Goal: Transaction & Acquisition: Purchase product/service

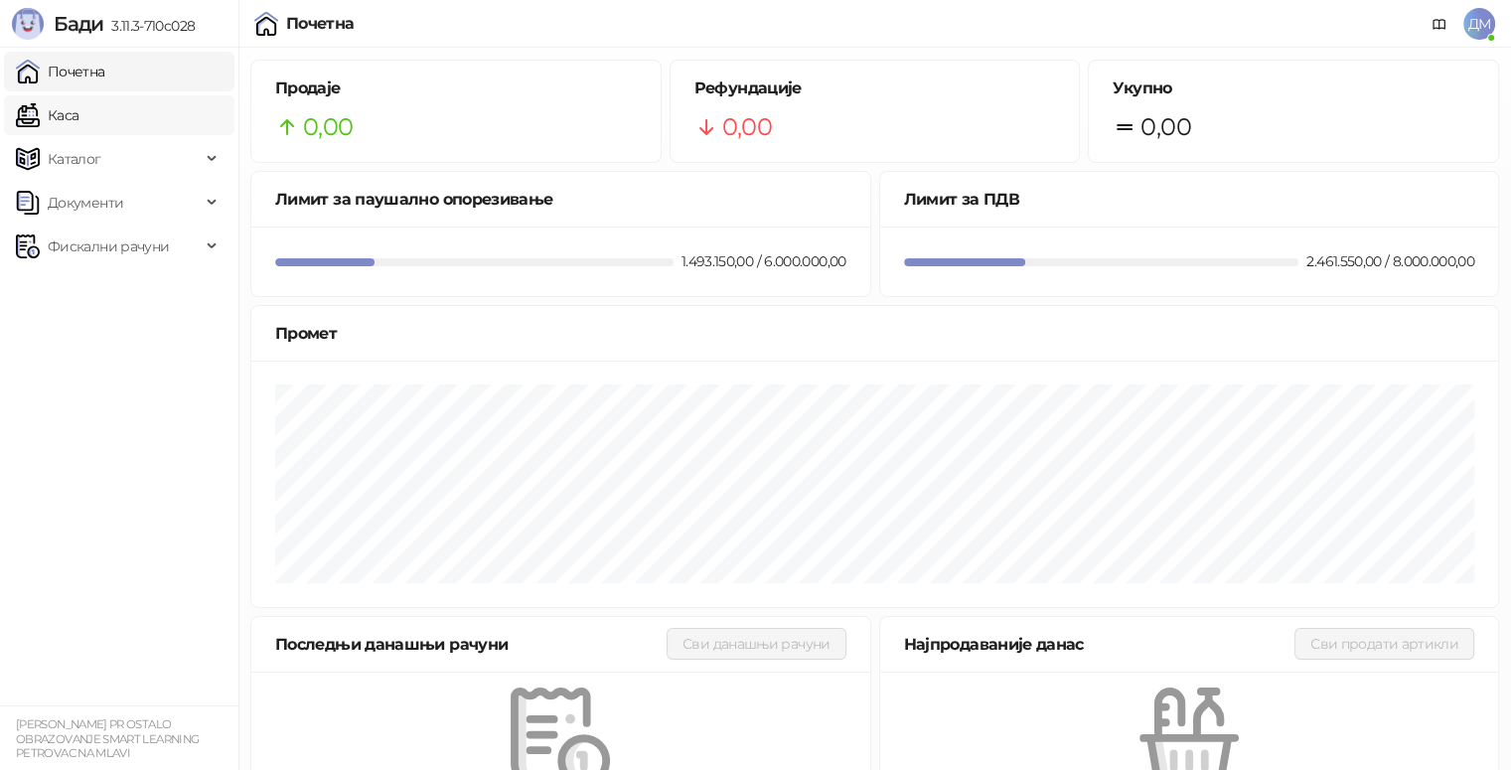
click at [78, 120] on link "Каса" at bounding box center [47, 115] width 63 height 40
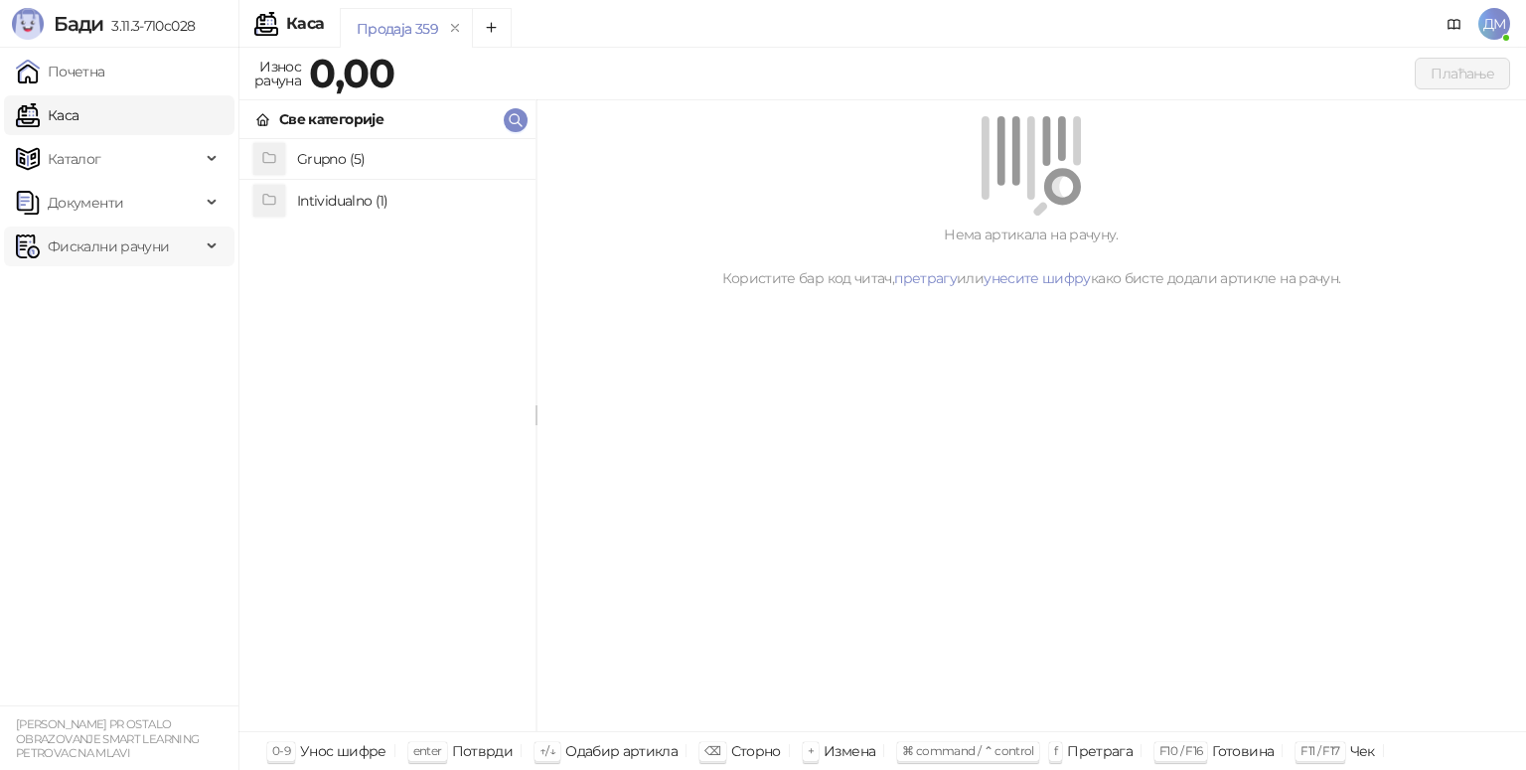
click at [104, 243] on span "Фискални рачуни" at bounding box center [108, 246] width 121 height 40
click at [104, 284] on link "Издати рачуни" at bounding box center [90, 290] width 133 height 40
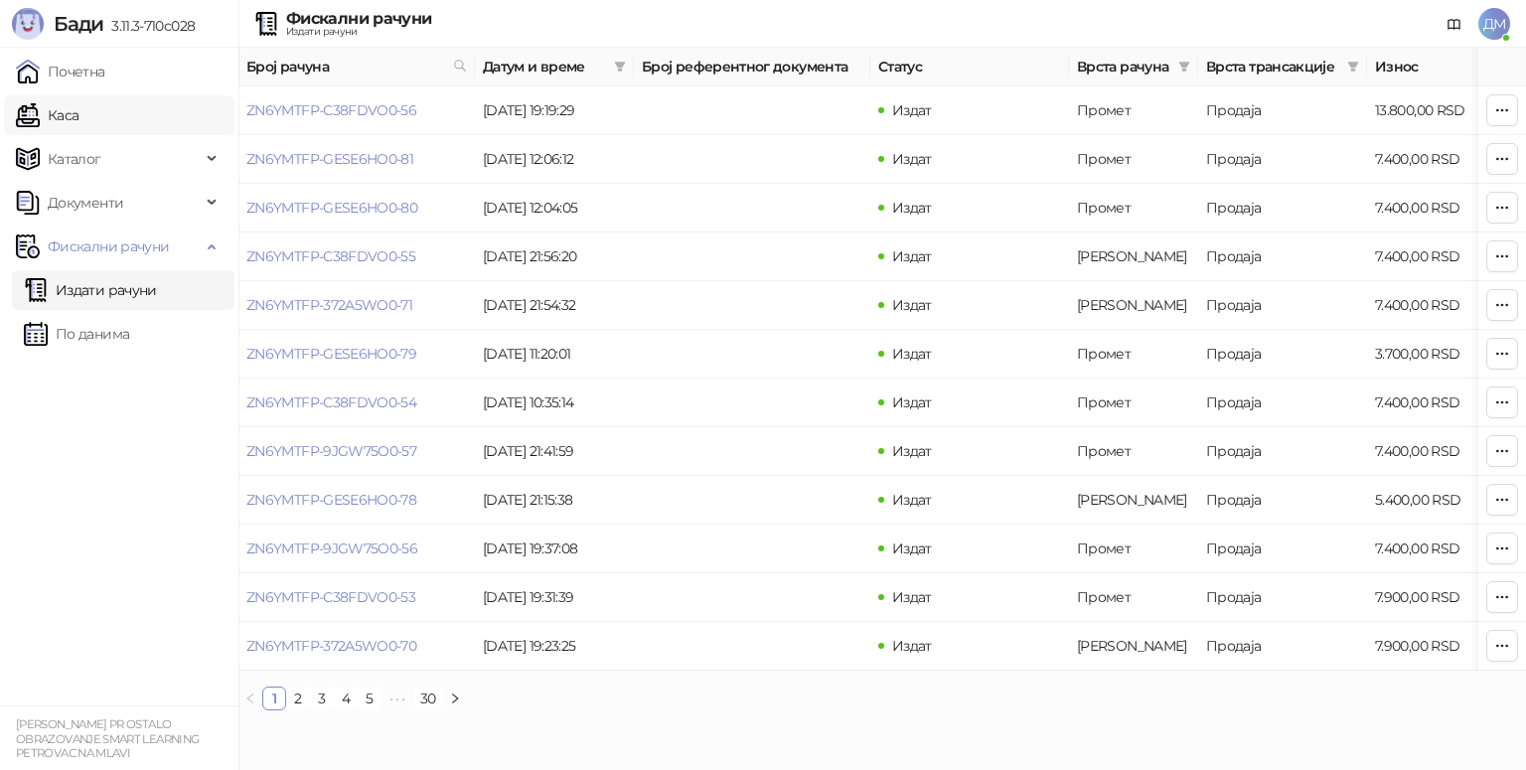
click at [66, 105] on link "Каса" at bounding box center [47, 115] width 63 height 40
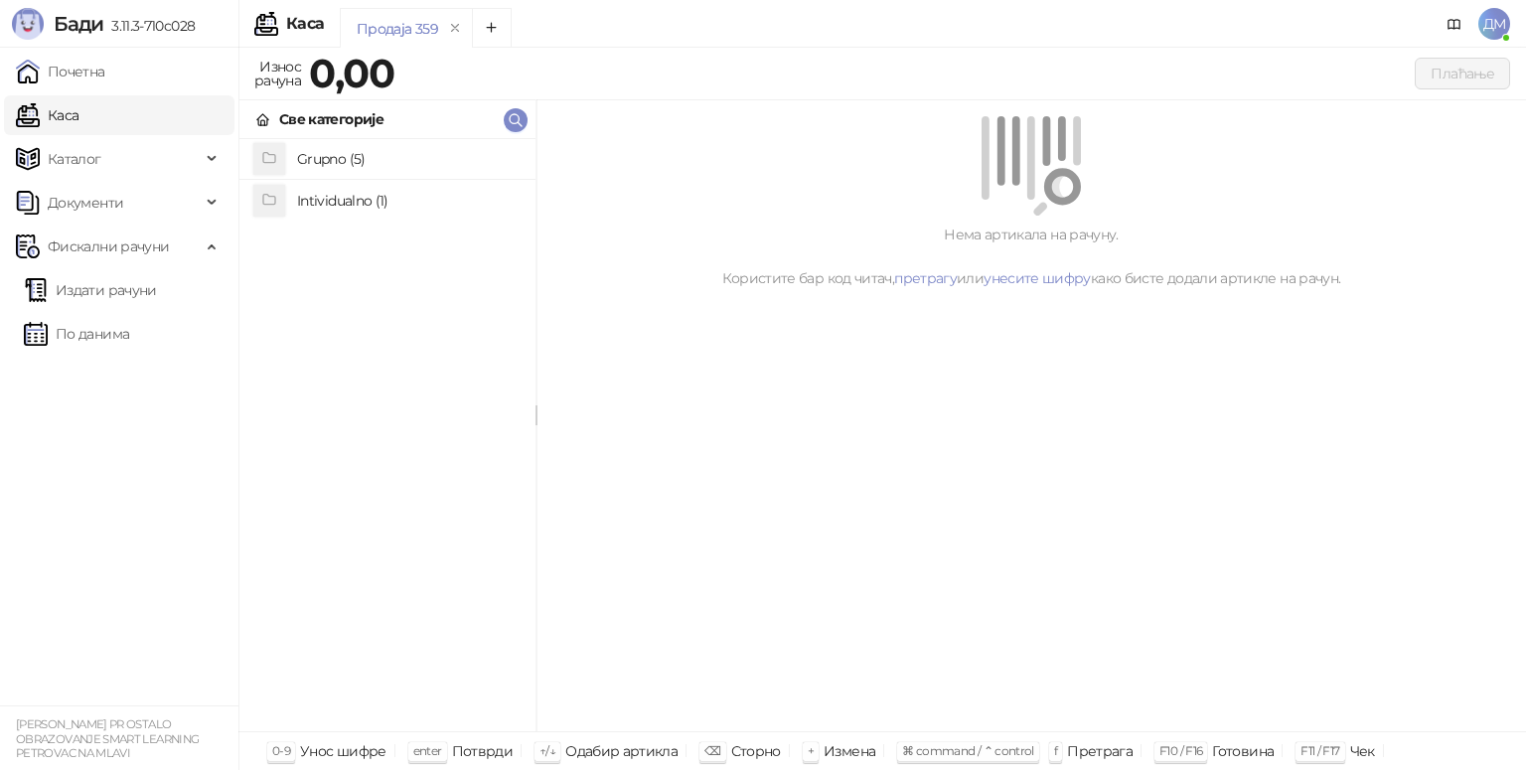
click at [345, 159] on h4 "Grupno (5)" at bounding box center [408, 159] width 222 height 32
click at [346, 244] on h4 "Junior" at bounding box center [408, 240] width 222 height 32
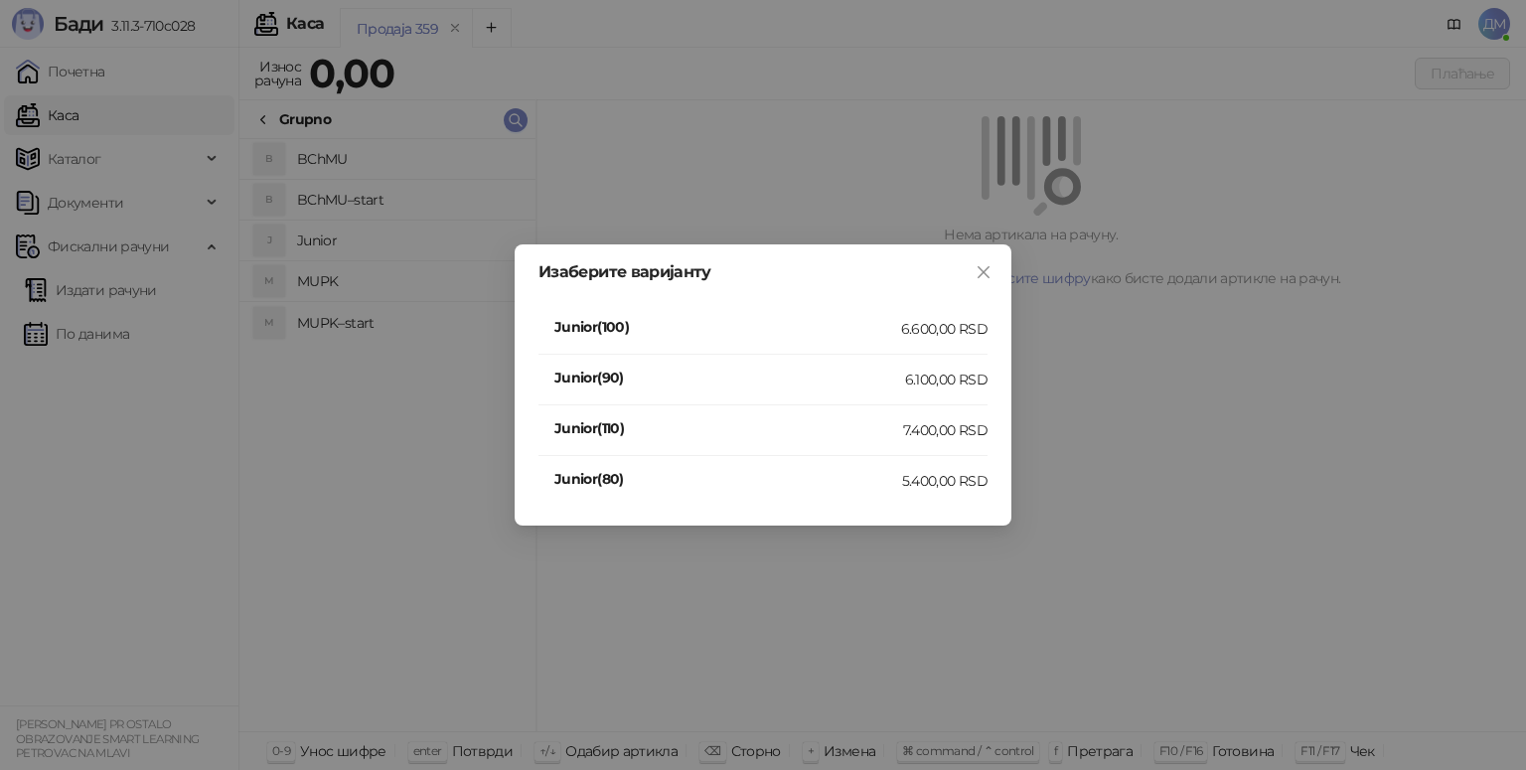
click at [904, 438] on div "7.400,00 RSD" at bounding box center [945, 430] width 84 height 22
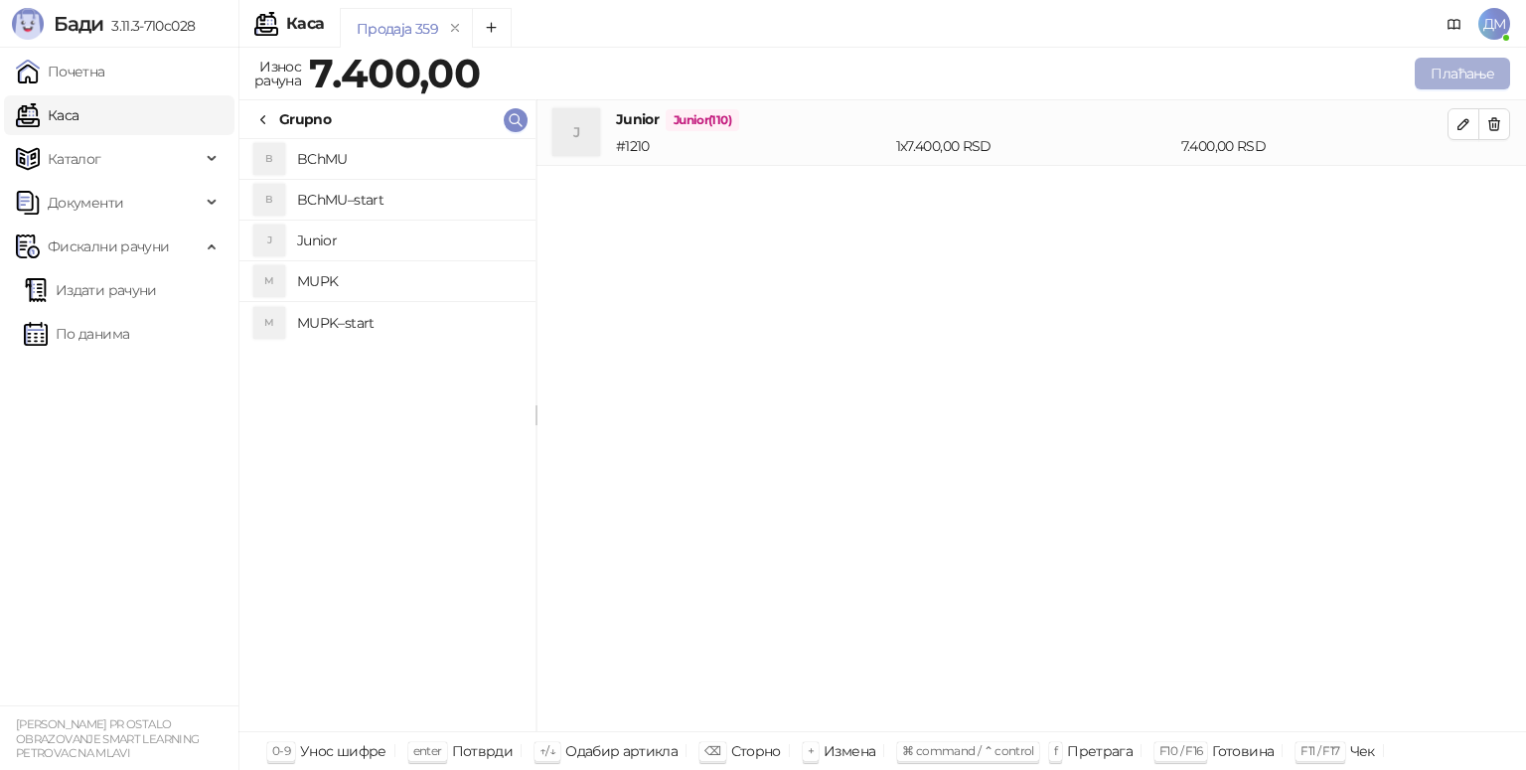
click at [1470, 72] on button "Плаћање" at bounding box center [1461, 74] width 95 height 32
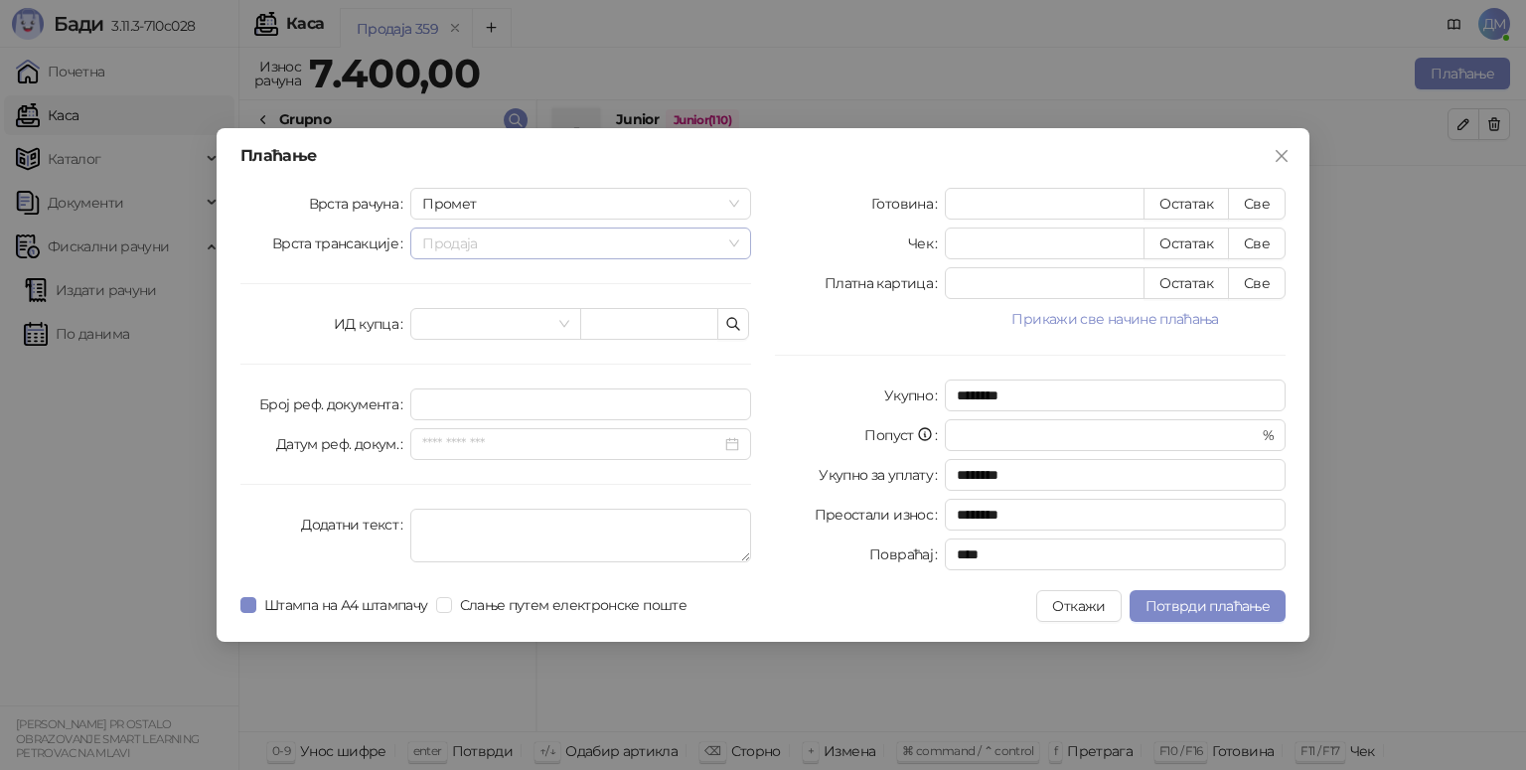
click at [515, 243] on span "Продаја" at bounding box center [580, 243] width 317 height 30
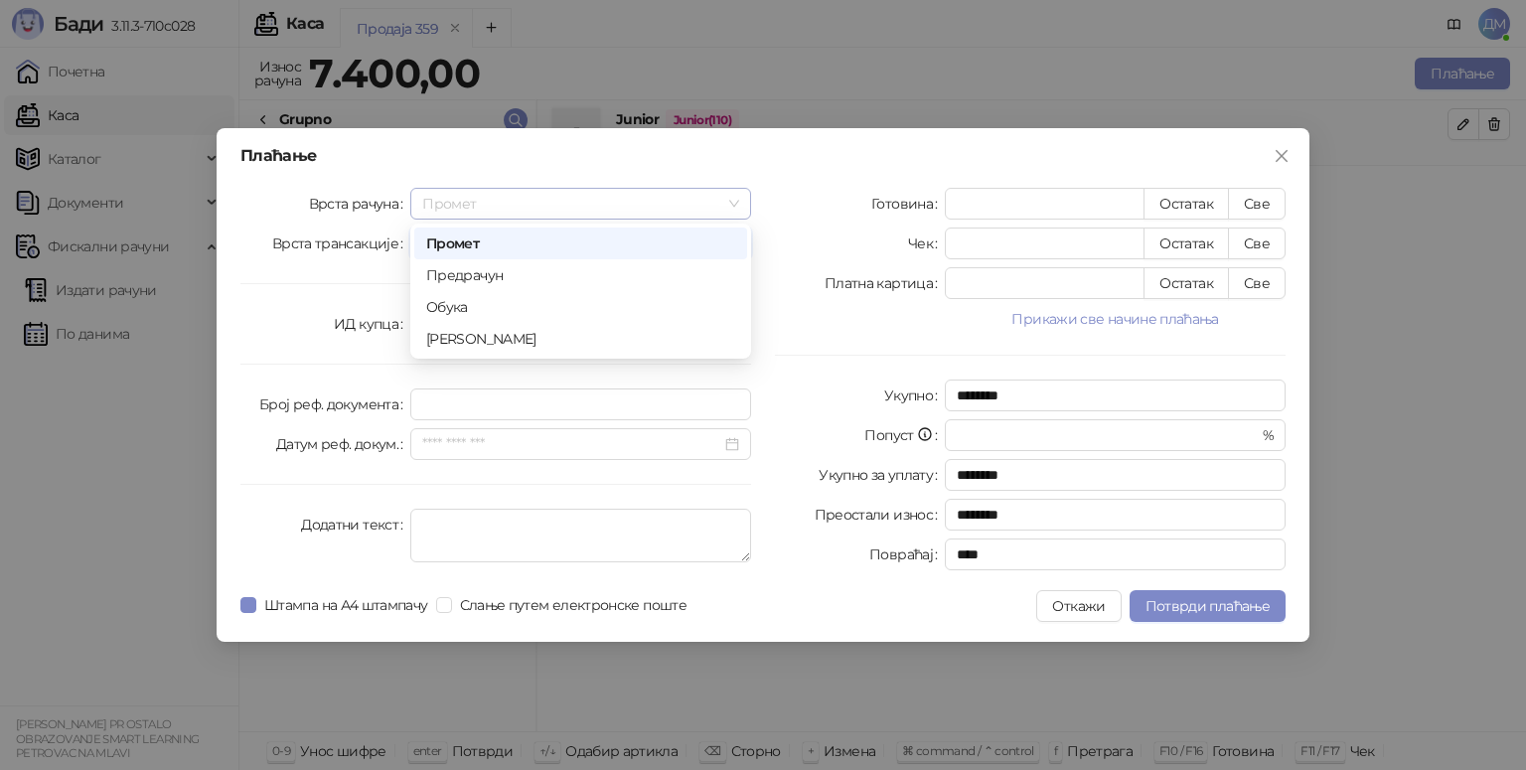
click at [473, 205] on span "Промет" at bounding box center [580, 204] width 317 height 30
click at [469, 305] on div "Обука" at bounding box center [580, 307] width 309 height 22
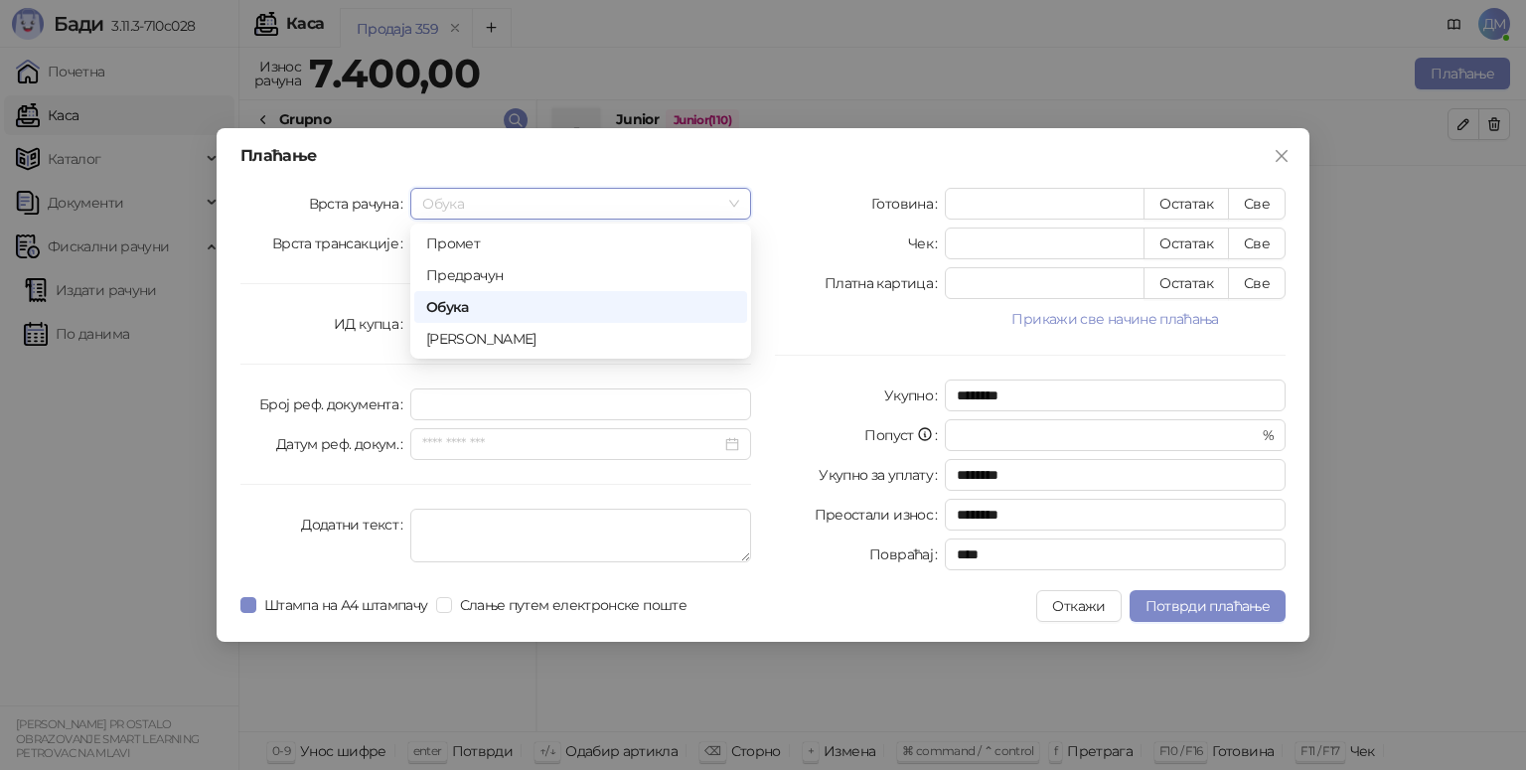
click at [461, 205] on span "Обука" at bounding box center [580, 204] width 317 height 30
click at [457, 344] on div "[PERSON_NAME]" at bounding box center [580, 339] width 309 height 22
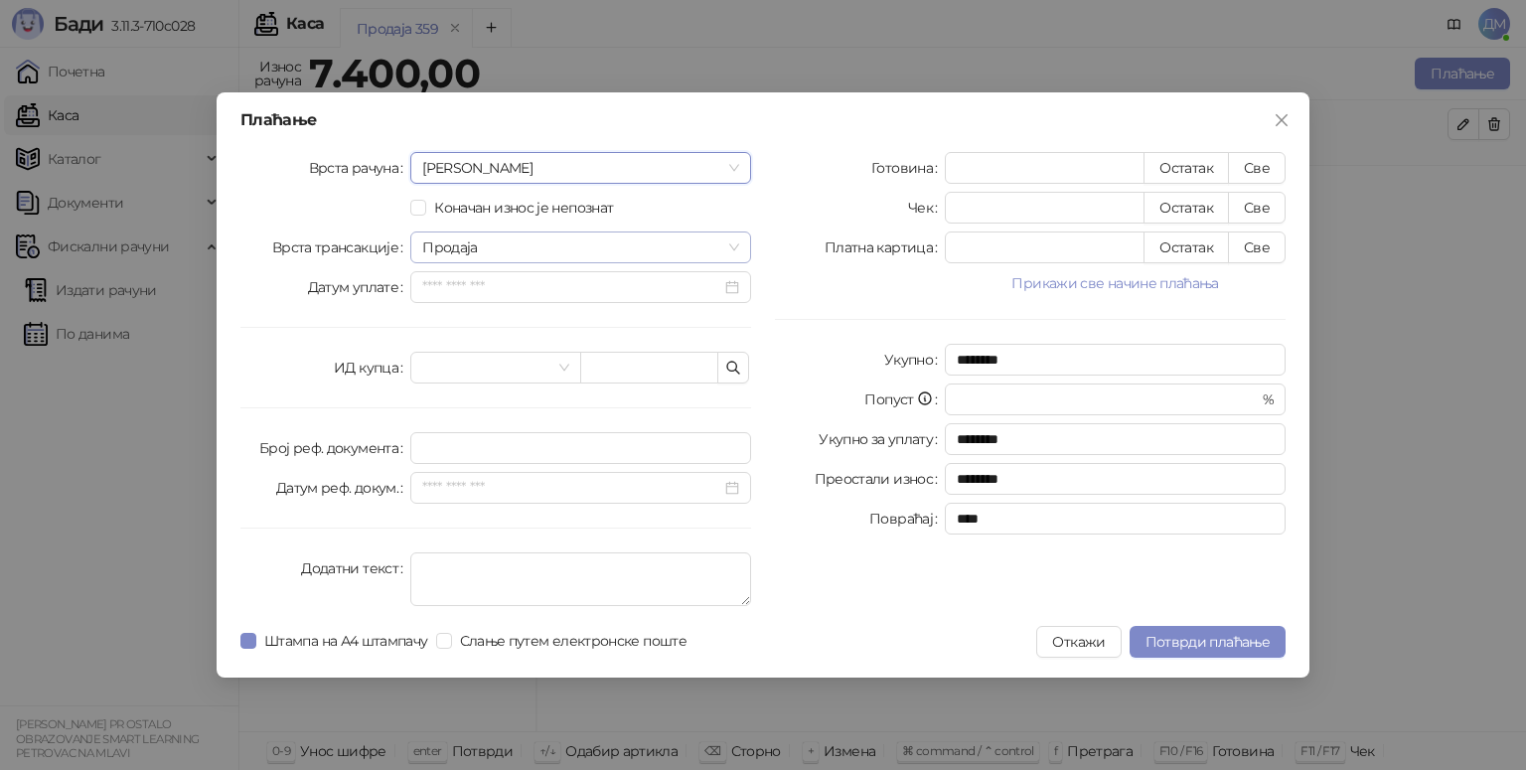
click at [461, 251] on span "Продаја" at bounding box center [580, 247] width 317 height 30
click at [355, 310] on div "Врста рачуна Аванс Коначан износ је непознат Врста трансакције Продаја Датум уп…" at bounding box center [495, 383] width 534 height 462
click at [429, 298] on input "Датум уплате" at bounding box center [571, 287] width 299 height 22
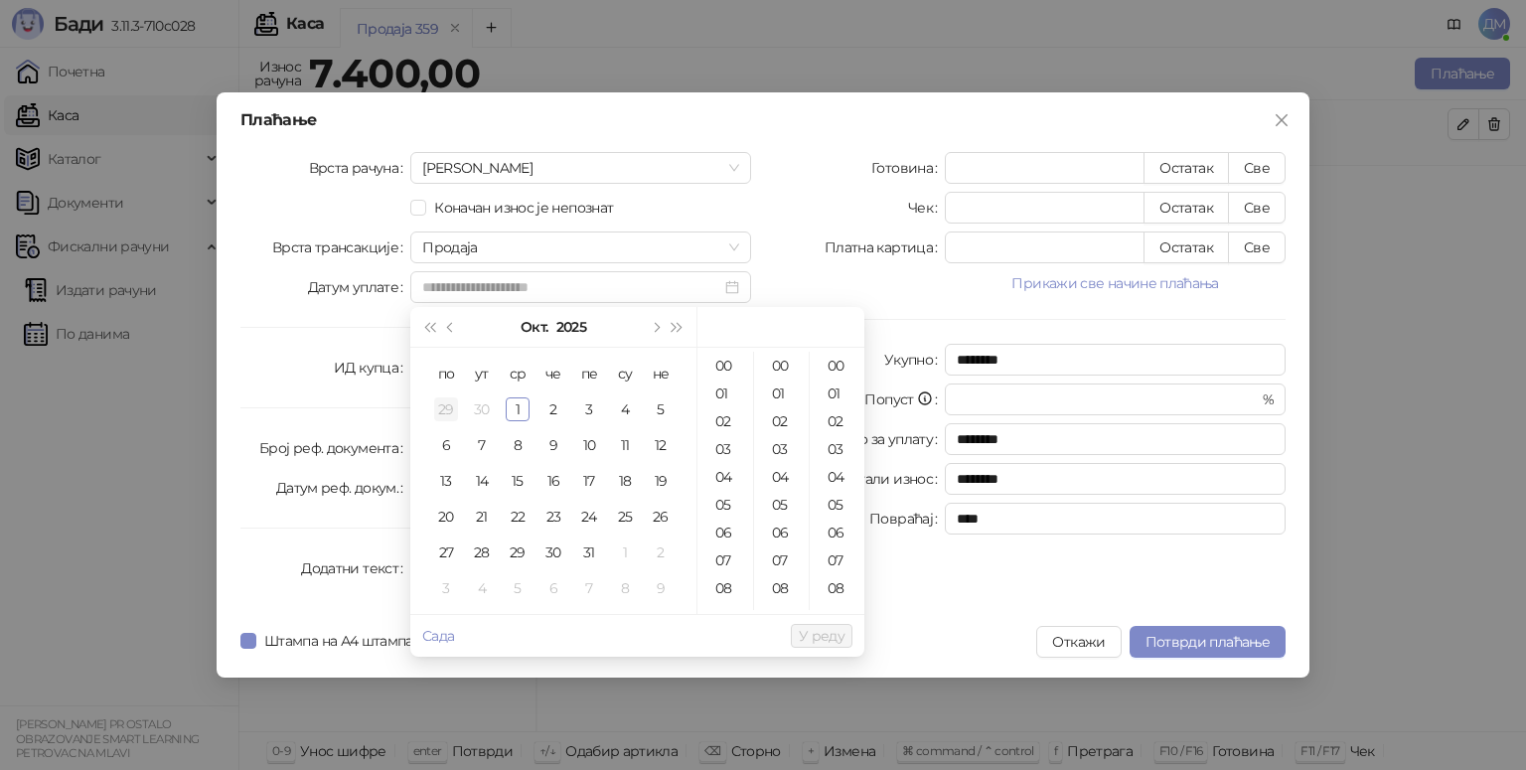
click at [446, 407] on div "29" at bounding box center [446, 409] width 24 height 24
click at [717, 447] on div "20" at bounding box center [725, 453] width 48 height 28
click at [791, 374] on div "44" at bounding box center [782, 376] width 48 height 28
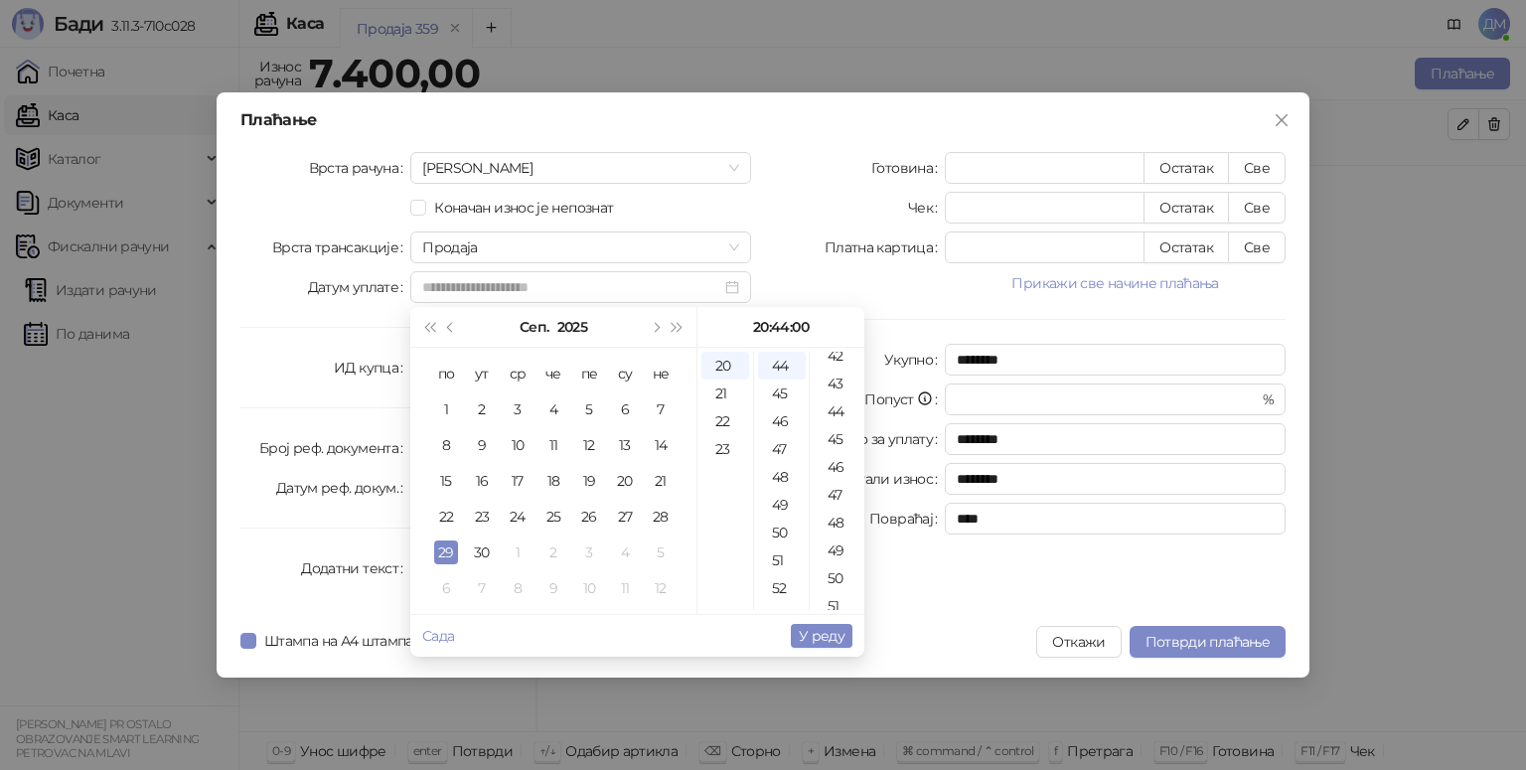
scroll to position [1287, 0]
click at [829, 555] on div "53" at bounding box center [837, 552] width 48 height 28
type input "**********"
click at [801, 637] on span "У реду" at bounding box center [822, 636] width 46 height 18
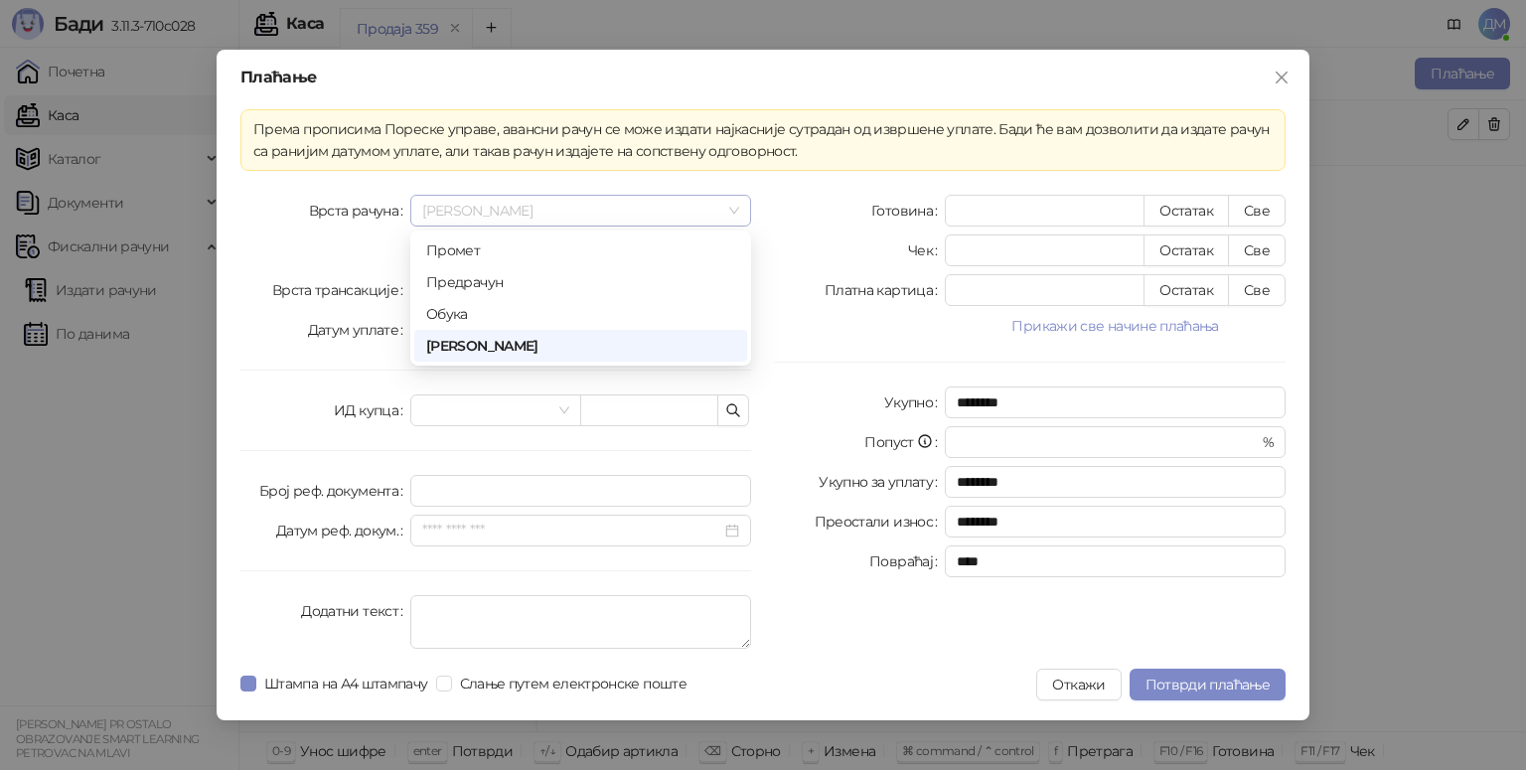
click at [515, 201] on span "[PERSON_NAME]" at bounding box center [580, 211] width 317 height 30
click at [471, 247] on div "Промет" at bounding box center [580, 250] width 309 height 22
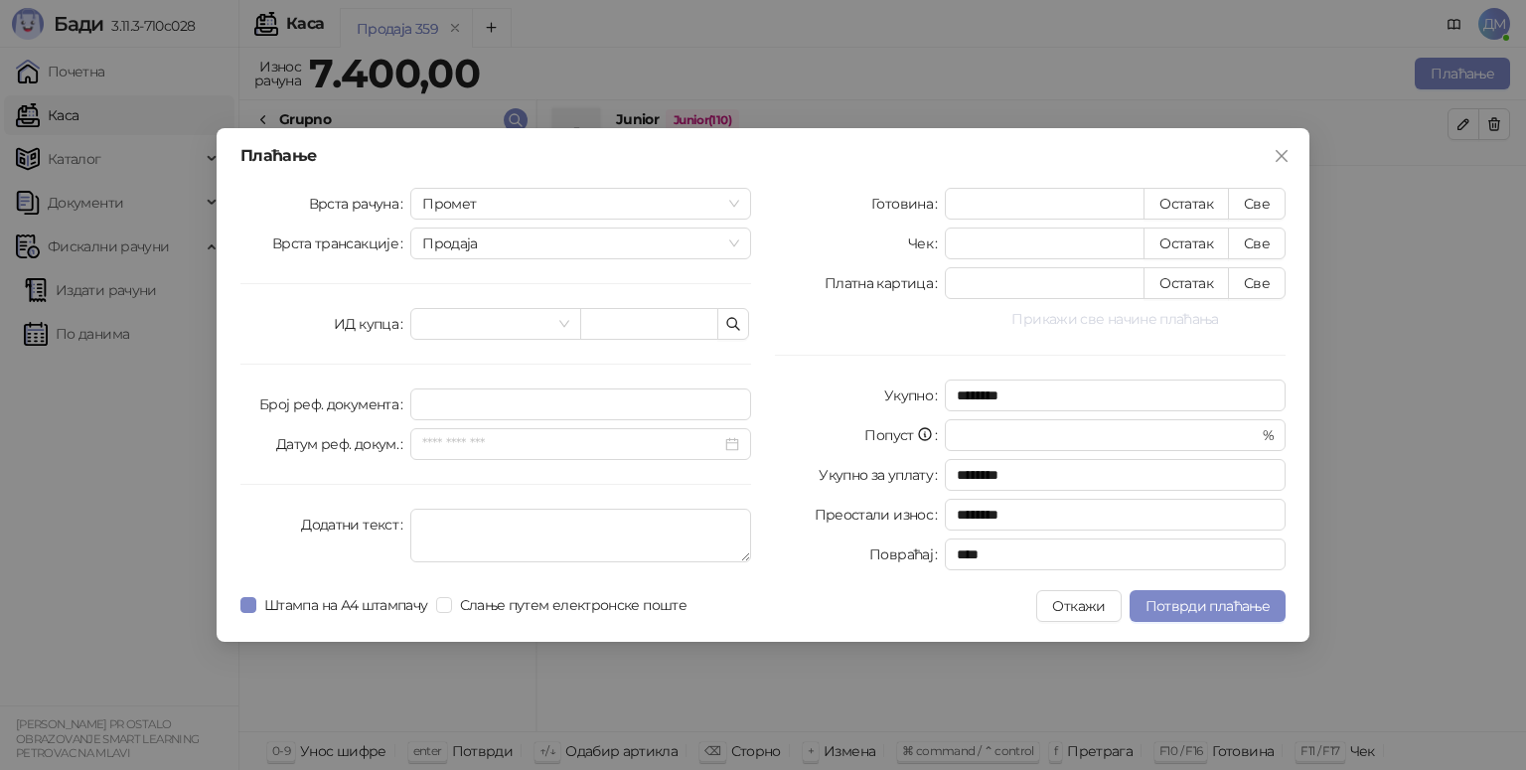
click at [1062, 328] on button "Прикажи све начине плаћања" at bounding box center [1115, 319] width 341 height 24
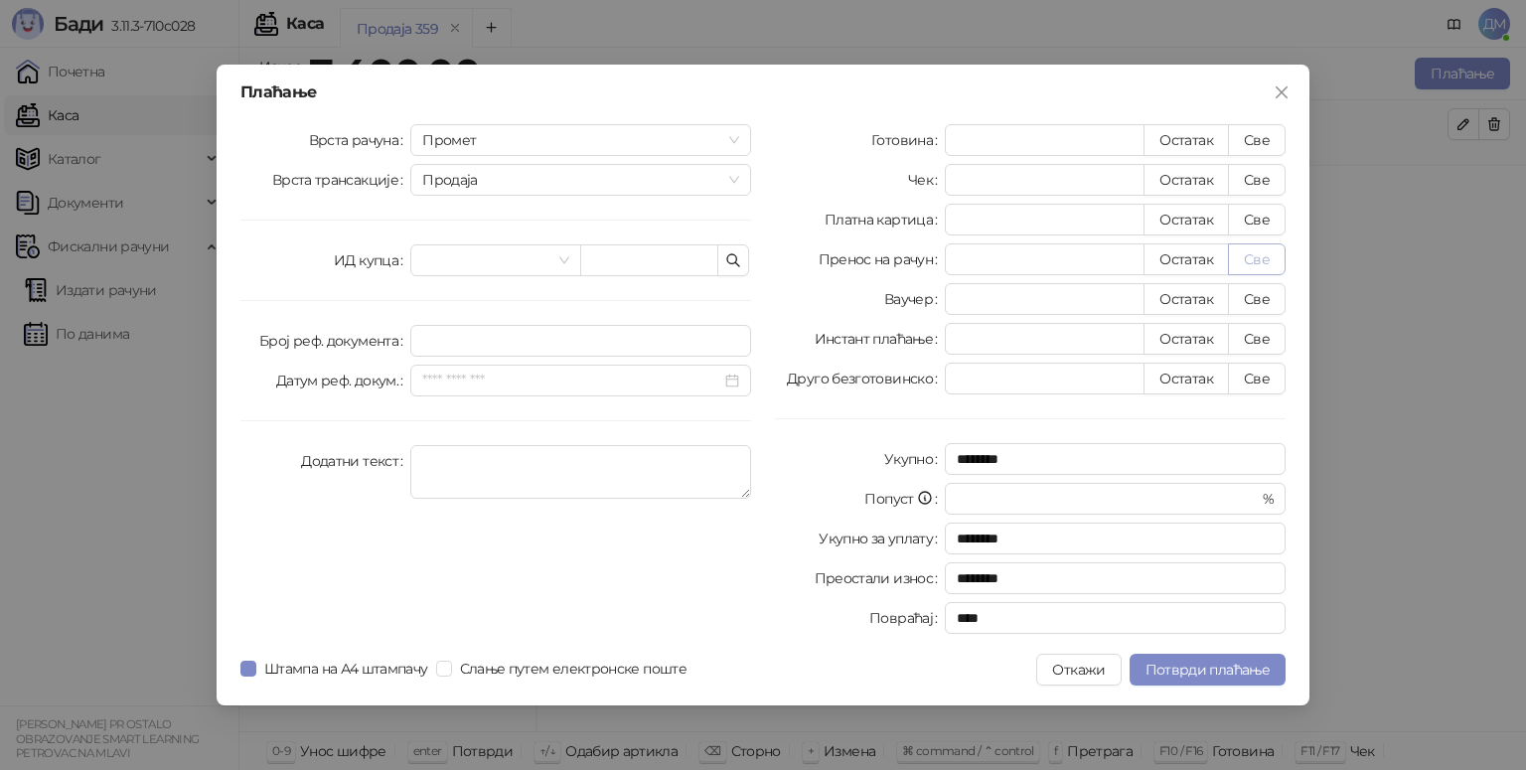
click at [1268, 260] on button "Све" at bounding box center [1257, 259] width 58 height 32
type input "****"
click at [1188, 668] on span "Потврди плаћање" at bounding box center [1207, 670] width 124 height 18
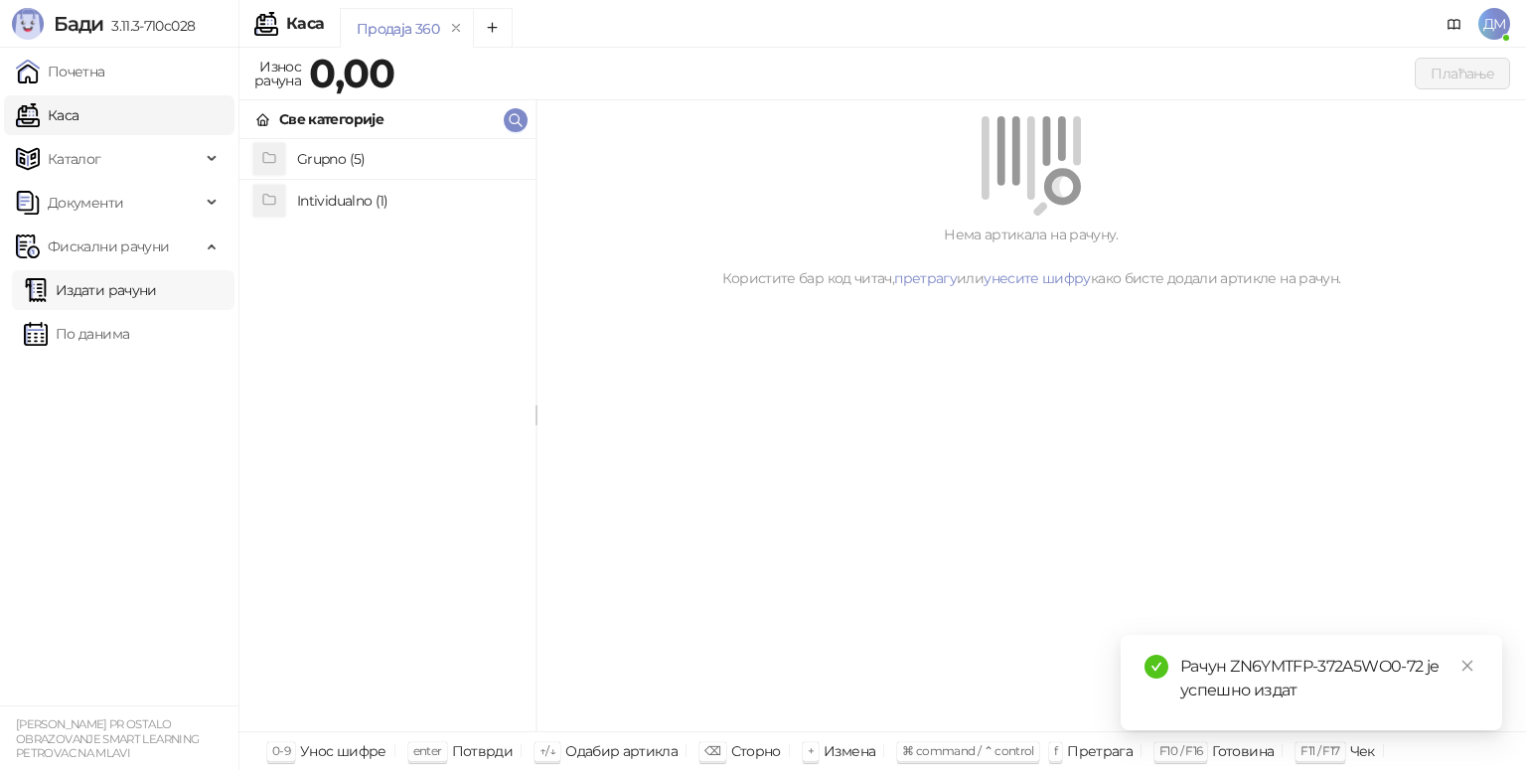
click at [87, 288] on link "Издати рачуни" at bounding box center [90, 290] width 133 height 40
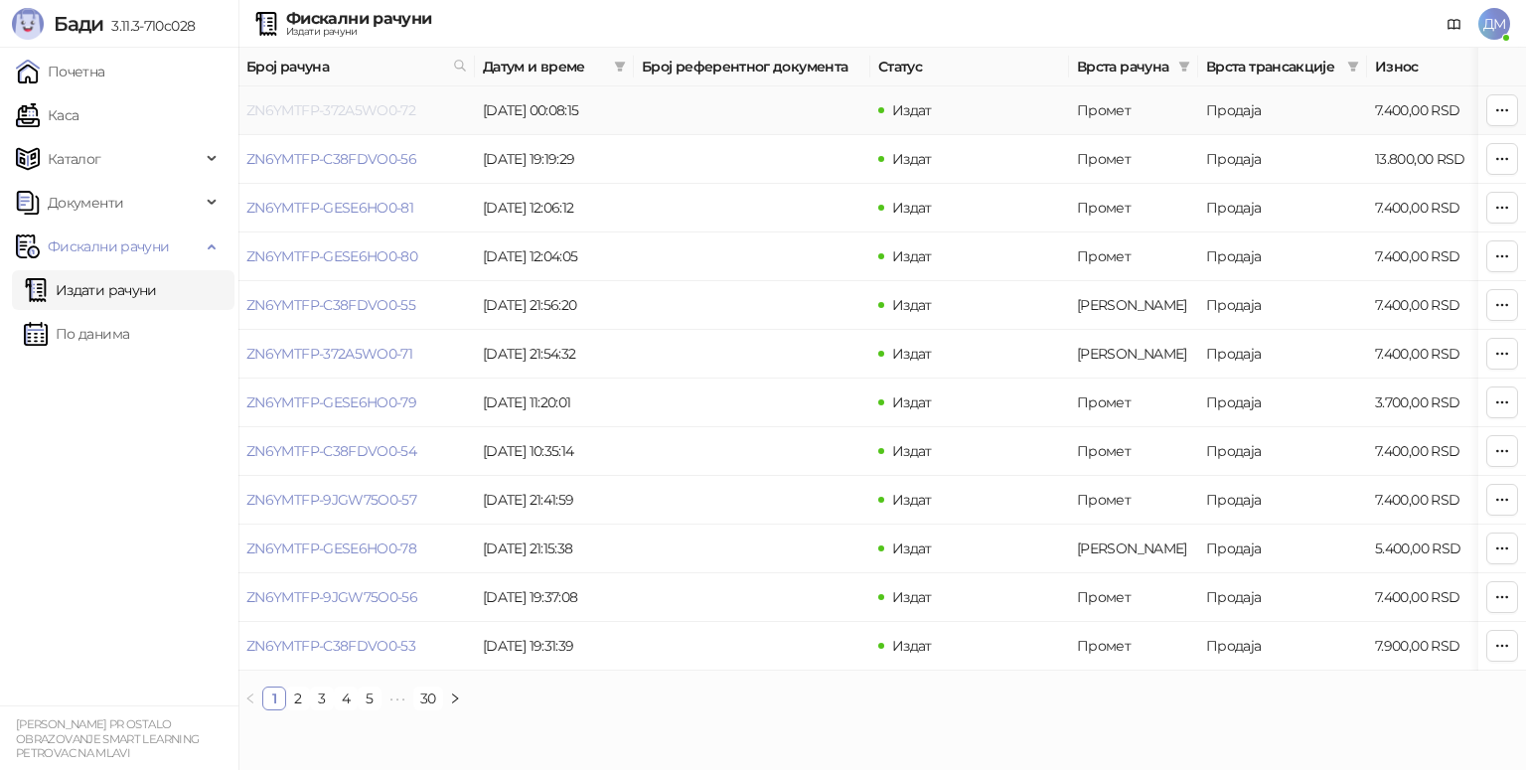
click at [313, 105] on link "ZN6YMTFP-372A5WO0-72" at bounding box center [330, 110] width 169 height 18
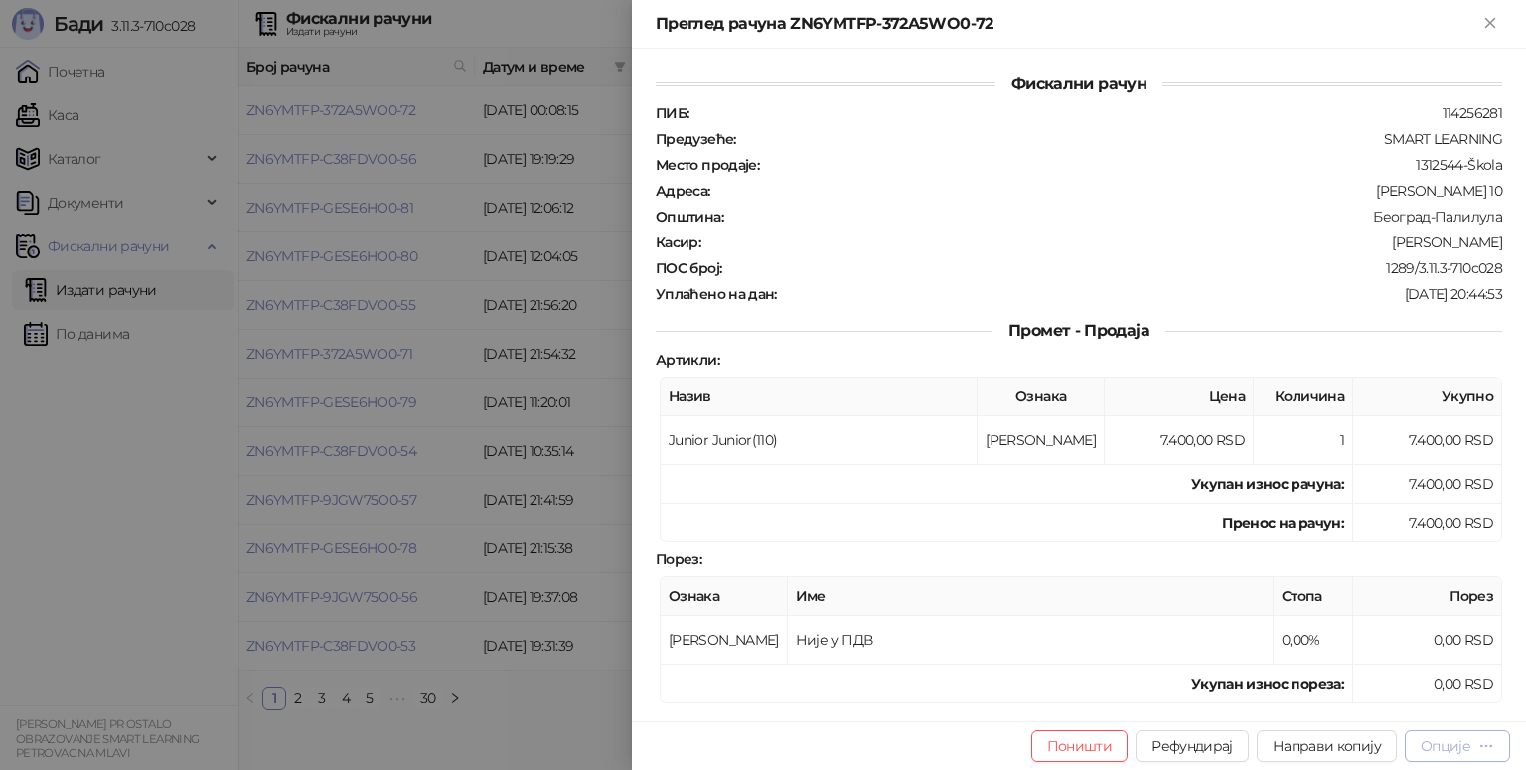
click at [1446, 735] on button "Опције" at bounding box center [1456, 746] width 105 height 32
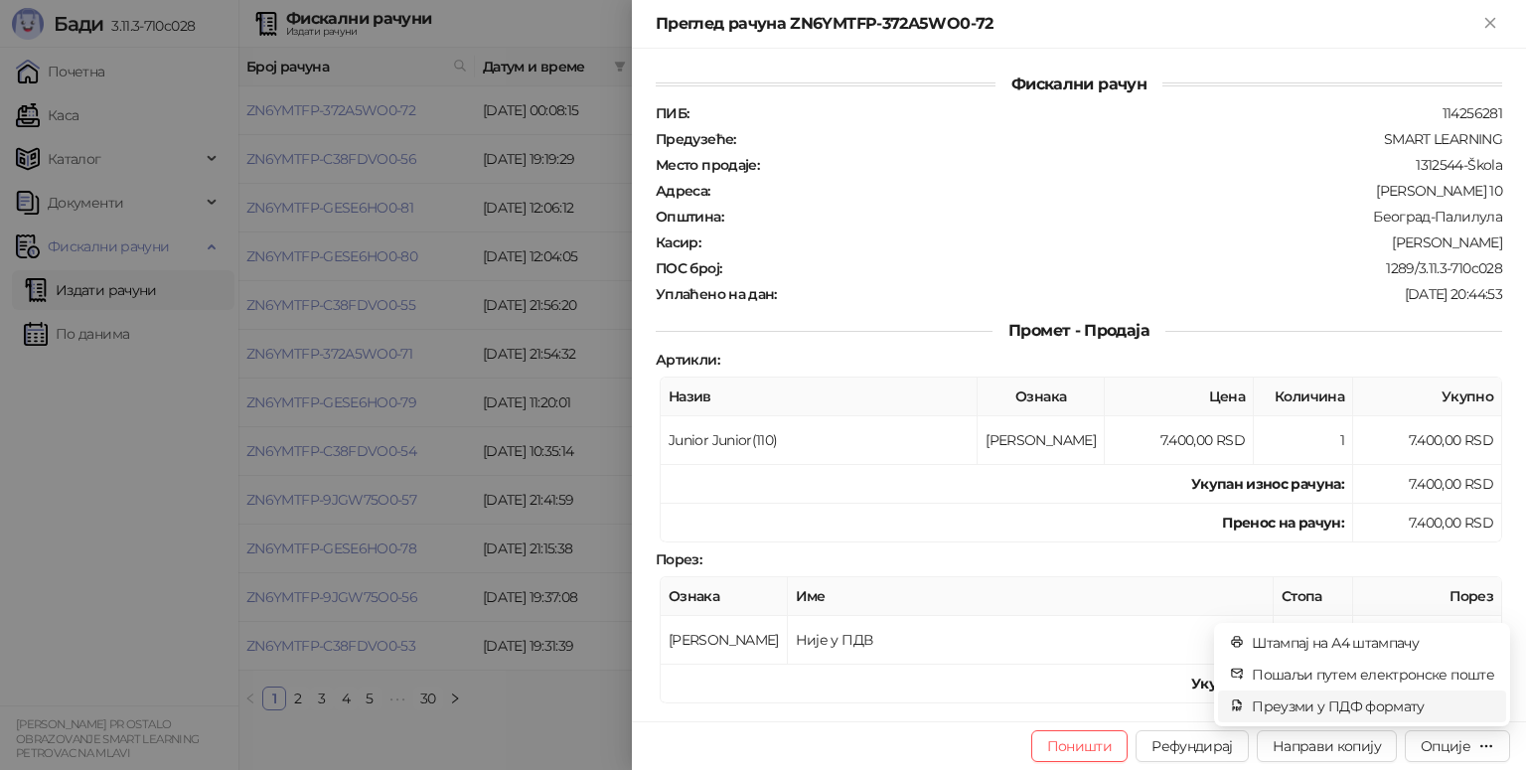
click at [1385, 690] on li "Преузми у ПДФ формату" at bounding box center [1362, 706] width 288 height 32
